Goal: Task Accomplishment & Management: Manage account settings

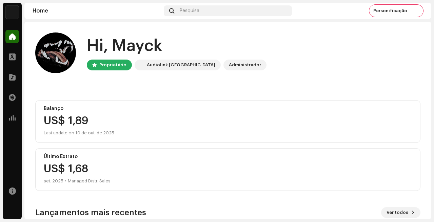
click at [12, 11] on img at bounding box center [12, 12] width 14 height 14
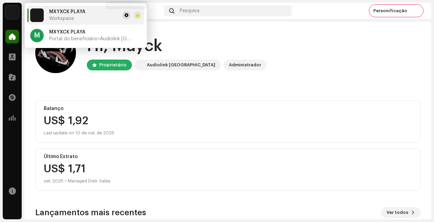
click at [124, 16] on span at bounding box center [126, 15] width 4 height 5
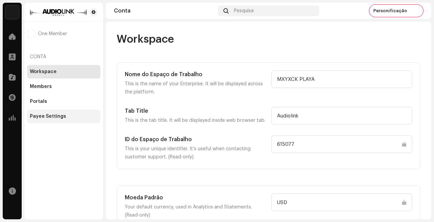
click at [54, 116] on div "Payee Settings" at bounding box center [48, 116] width 36 height 5
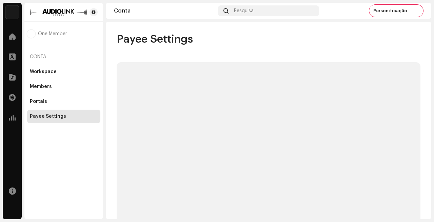
click at [54, 116] on div "Payee Settings" at bounding box center [48, 116] width 36 height 5
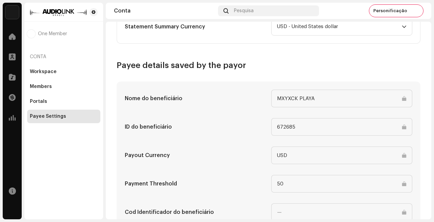
scroll to position [341, 0]
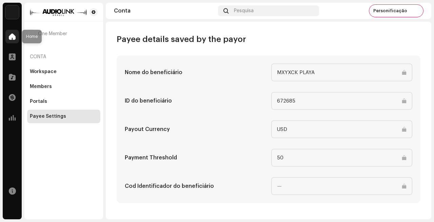
click at [13, 43] on div at bounding box center [12, 37] width 14 height 14
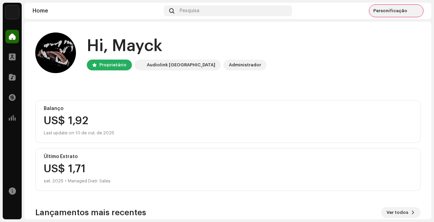
click at [391, 10] on span "Personificação" at bounding box center [390, 10] width 34 height 5
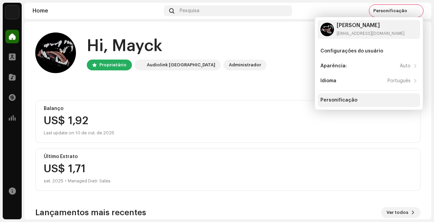
click at [348, 96] on div "Personificação" at bounding box center [369, 101] width 102 height 14
